Goal: Information Seeking & Learning: Learn about a topic

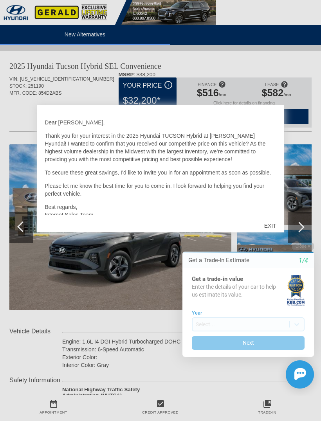
click at [279, 222] on div "EXIT" at bounding box center [270, 225] width 28 height 23
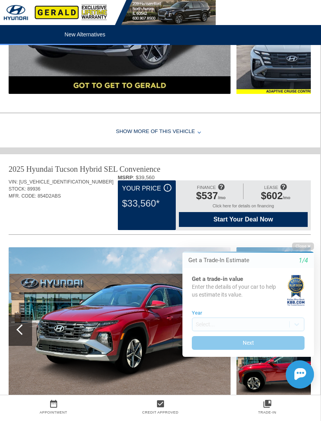
scroll to position [702, 1]
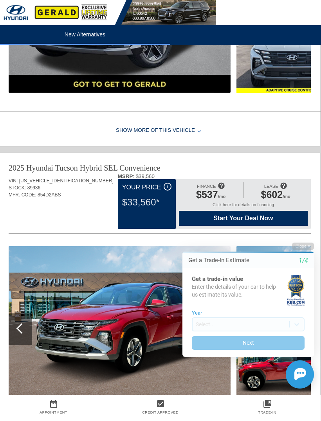
click at [308, 246] on icon "button" at bounding box center [308, 246] width 3 height 4
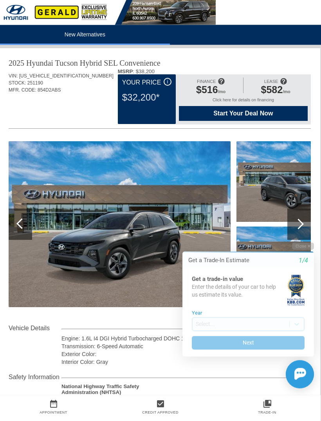
scroll to position [0, 1]
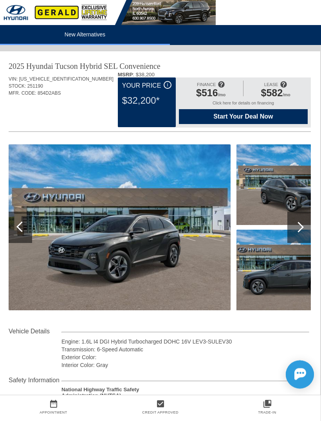
click at [275, 93] on span "$582" at bounding box center [272, 92] width 22 height 11
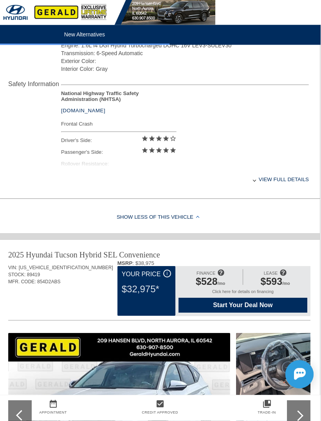
scroll to position [296, 1]
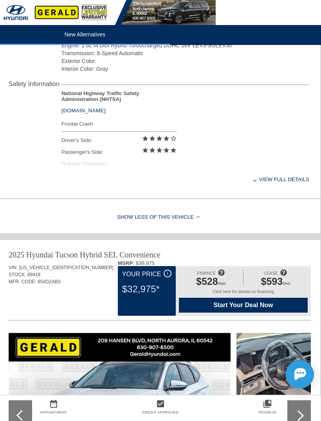
click at [289, 183] on div "View full details" at bounding box center [185, 179] width 248 height 19
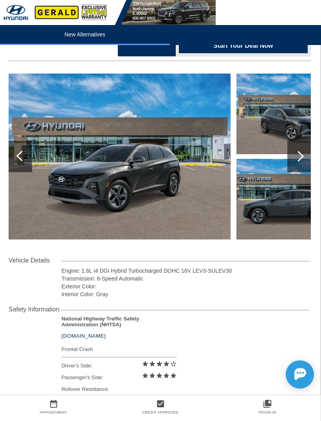
scroll to position [71, 1]
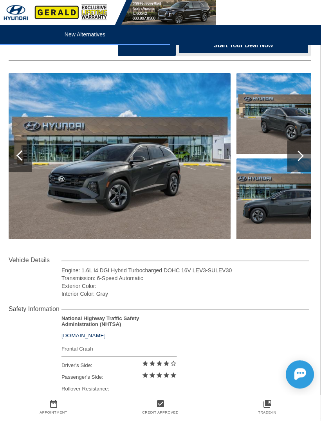
click at [203, 149] on img at bounding box center [120, 156] width 222 height 166
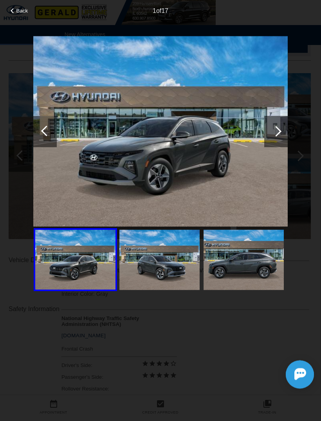
click at [183, 251] on img at bounding box center [159, 260] width 80 height 60
click at [244, 263] on img at bounding box center [243, 260] width 80 height 60
click at [287, 132] on div at bounding box center [275, 131] width 23 height 31
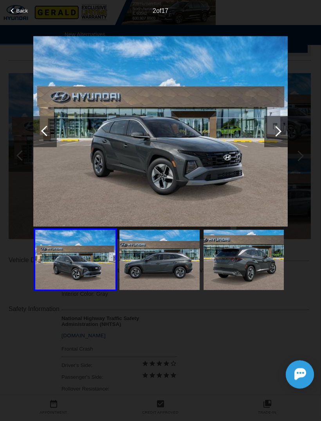
click at [281, 128] on div at bounding box center [275, 131] width 23 height 31
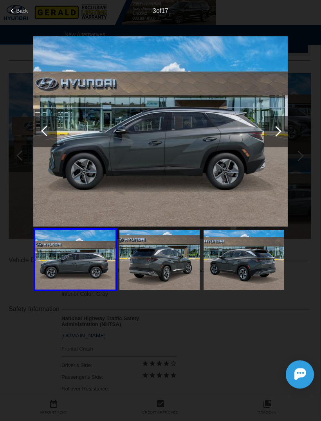
click at [281, 127] on div at bounding box center [275, 131] width 23 height 31
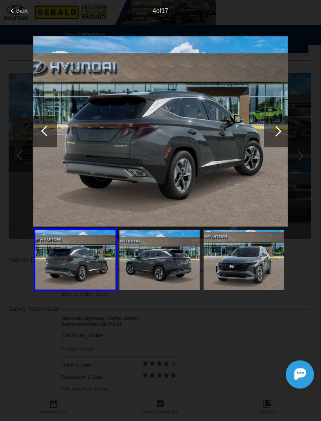
click at [281, 128] on div at bounding box center [275, 131] width 23 height 31
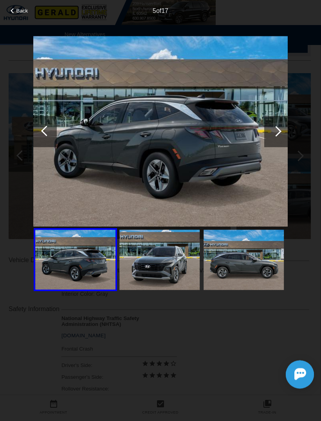
click at [282, 129] on div at bounding box center [275, 131] width 23 height 31
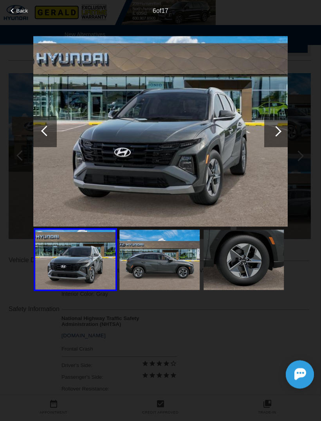
click at [282, 128] on div at bounding box center [275, 131] width 23 height 31
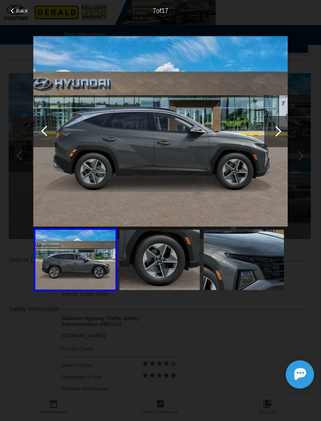
click at [285, 126] on div at bounding box center [275, 131] width 23 height 31
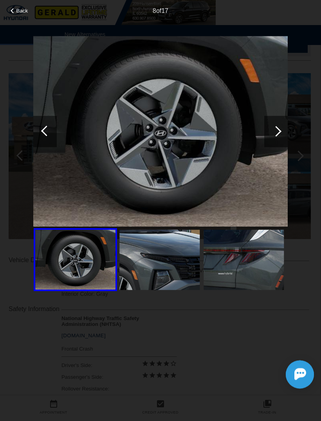
click at [282, 127] on div at bounding box center [275, 131] width 23 height 31
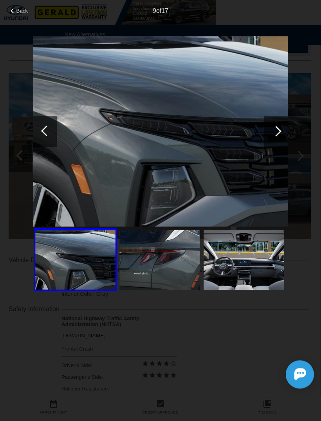
click at [282, 128] on div at bounding box center [275, 131] width 23 height 31
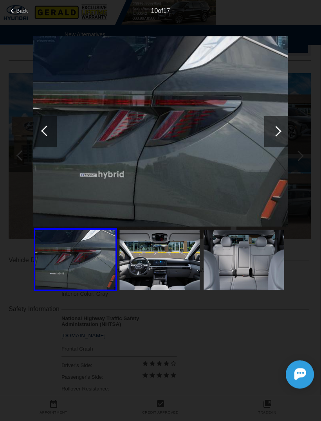
click at [283, 128] on div at bounding box center [275, 131] width 23 height 31
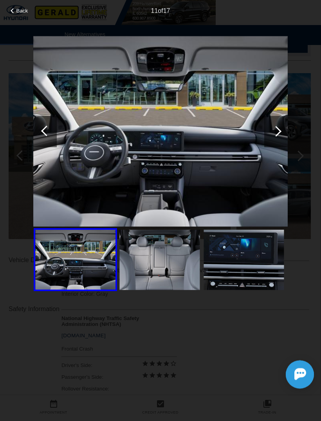
click at [284, 128] on div at bounding box center [275, 131] width 23 height 31
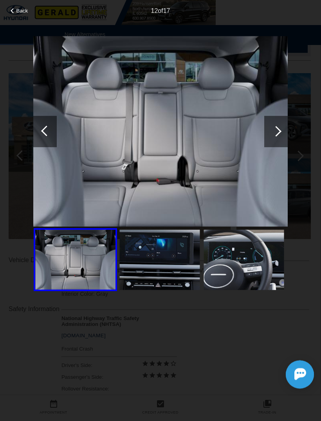
click at [283, 127] on div at bounding box center [275, 131] width 23 height 31
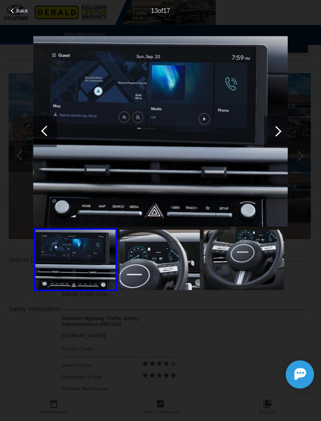
click at [280, 130] on div at bounding box center [275, 131] width 23 height 31
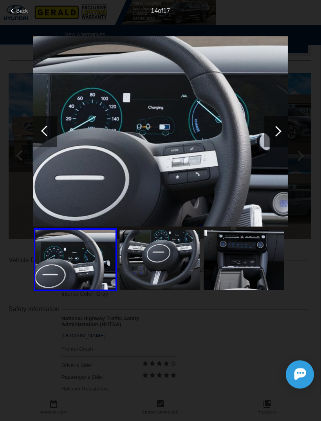
click at [279, 132] on div at bounding box center [276, 131] width 11 height 11
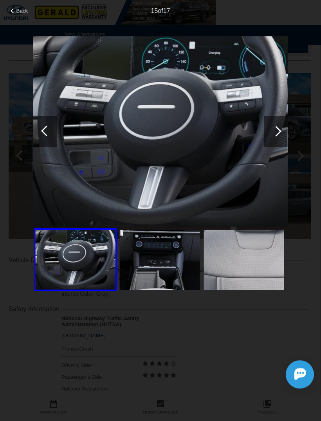
click at [281, 129] on div at bounding box center [275, 131] width 23 height 31
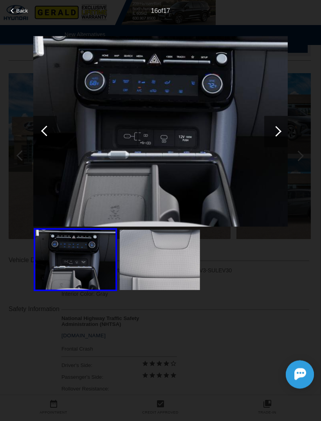
click at [278, 133] on div at bounding box center [276, 131] width 11 height 11
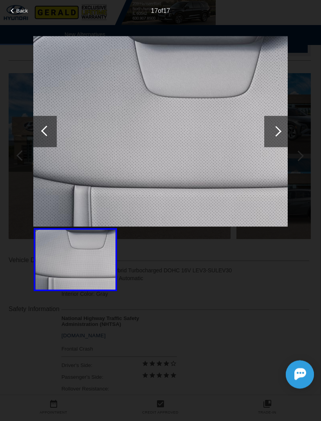
click at [280, 133] on div at bounding box center [275, 131] width 23 height 31
click at [277, 132] on div at bounding box center [276, 131] width 11 height 11
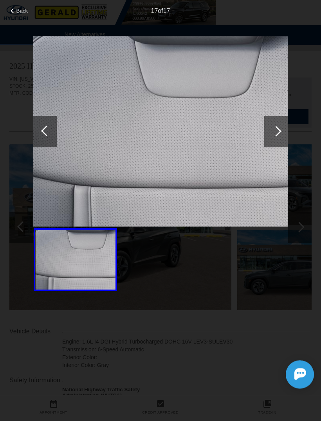
scroll to position [0, 1]
click at [22, 13] on span "Back" at bounding box center [22, 11] width 12 height 6
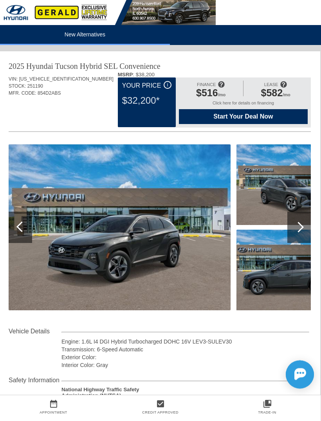
scroll to position [0, 0]
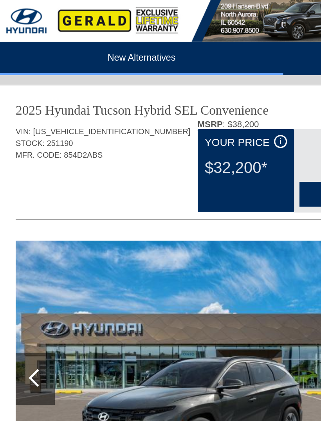
click at [171, 88] on div "i" at bounding box center [168, 85] width 8 height 8
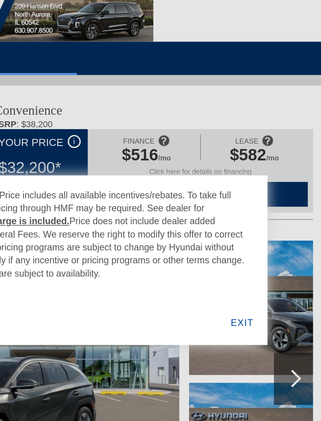
click at [254, 194] on div "EXIT" at bounding box center [269, 193] width 30 height 27
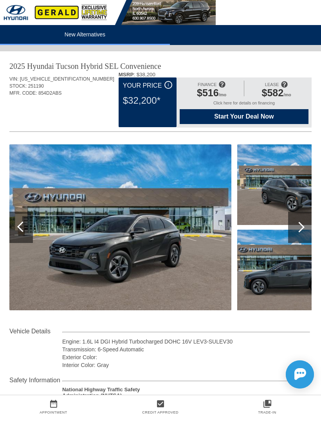
click at [14, 13] on img at bounding box center [107, 12] width 215 height 25
